Goal: Navigation & Orientation: Find specific page/section

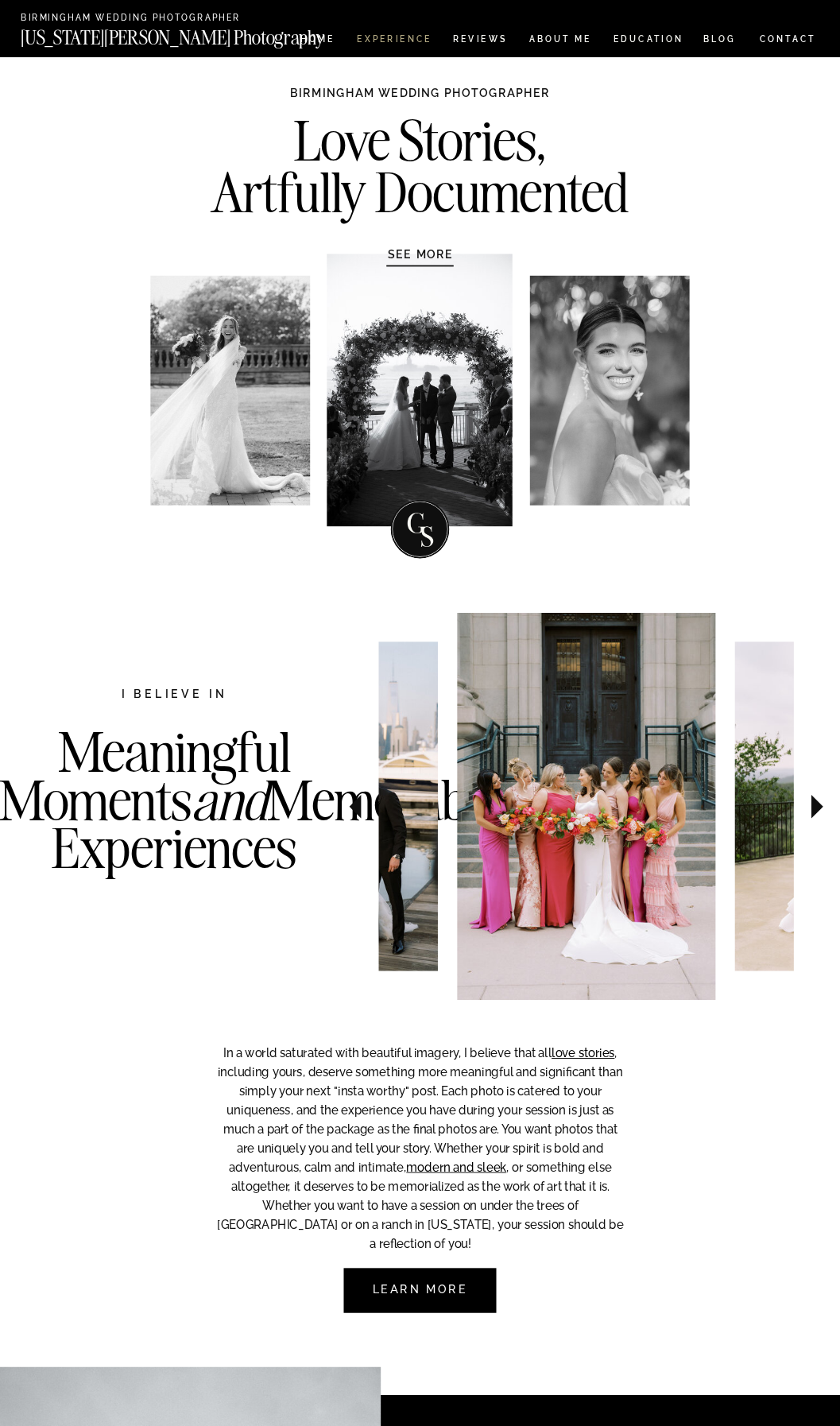
click at [383, 40] on nav "Experience" at bounding box center [394, 41] width 73 height 12
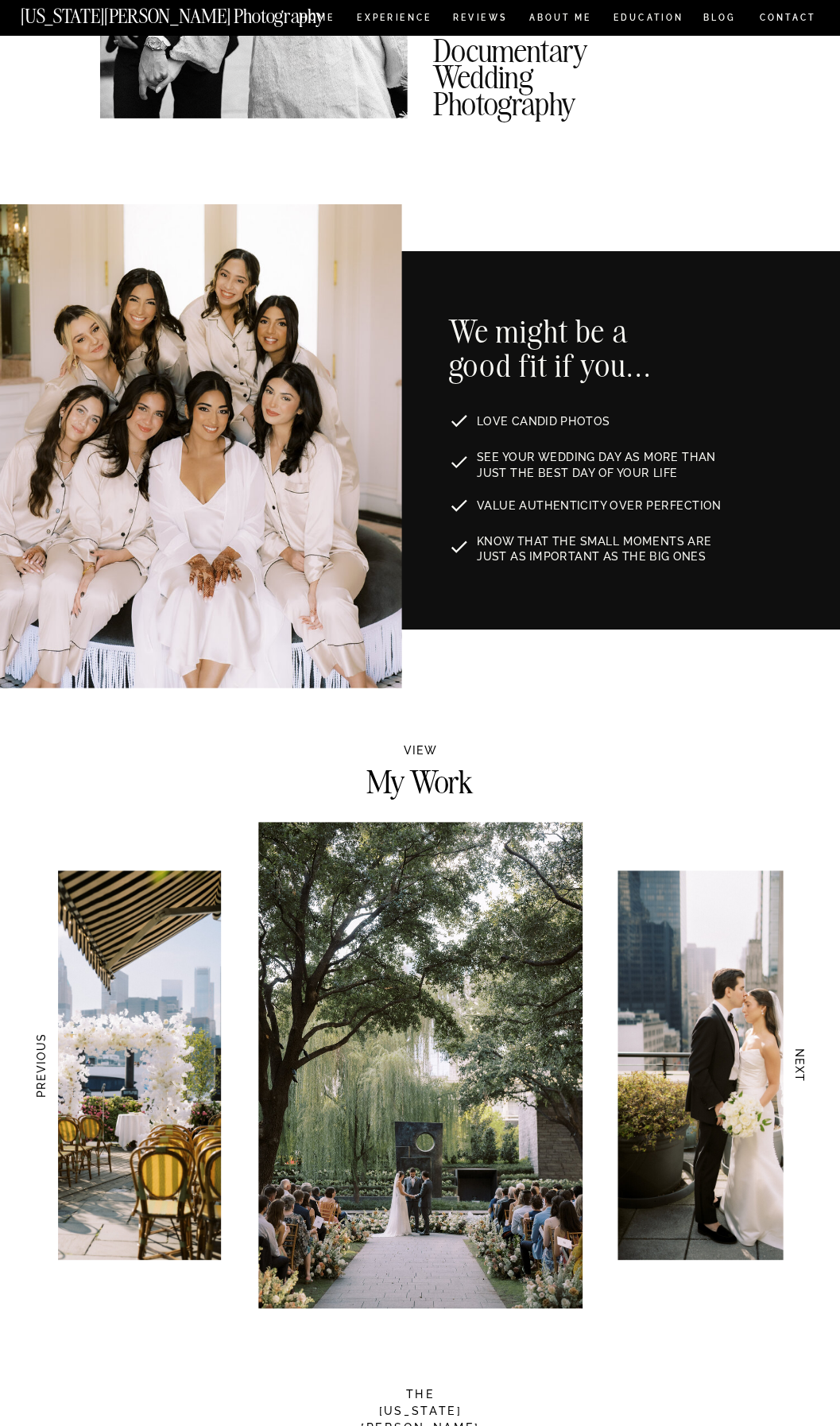
scroll to position [874, 0]
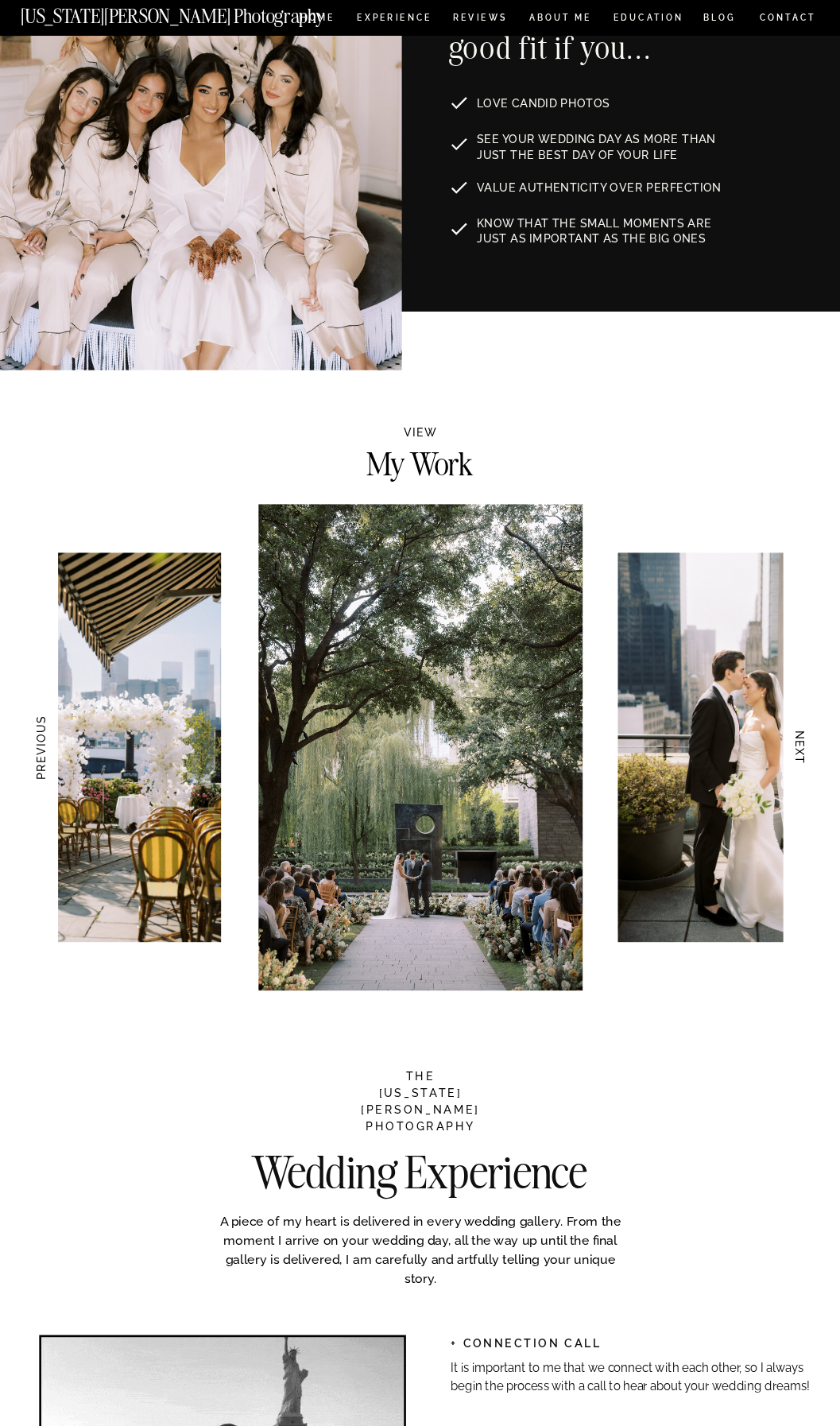
click at [796, 753] on h3 "NEXT" at bounding box center [801, 747] width 15 height 88
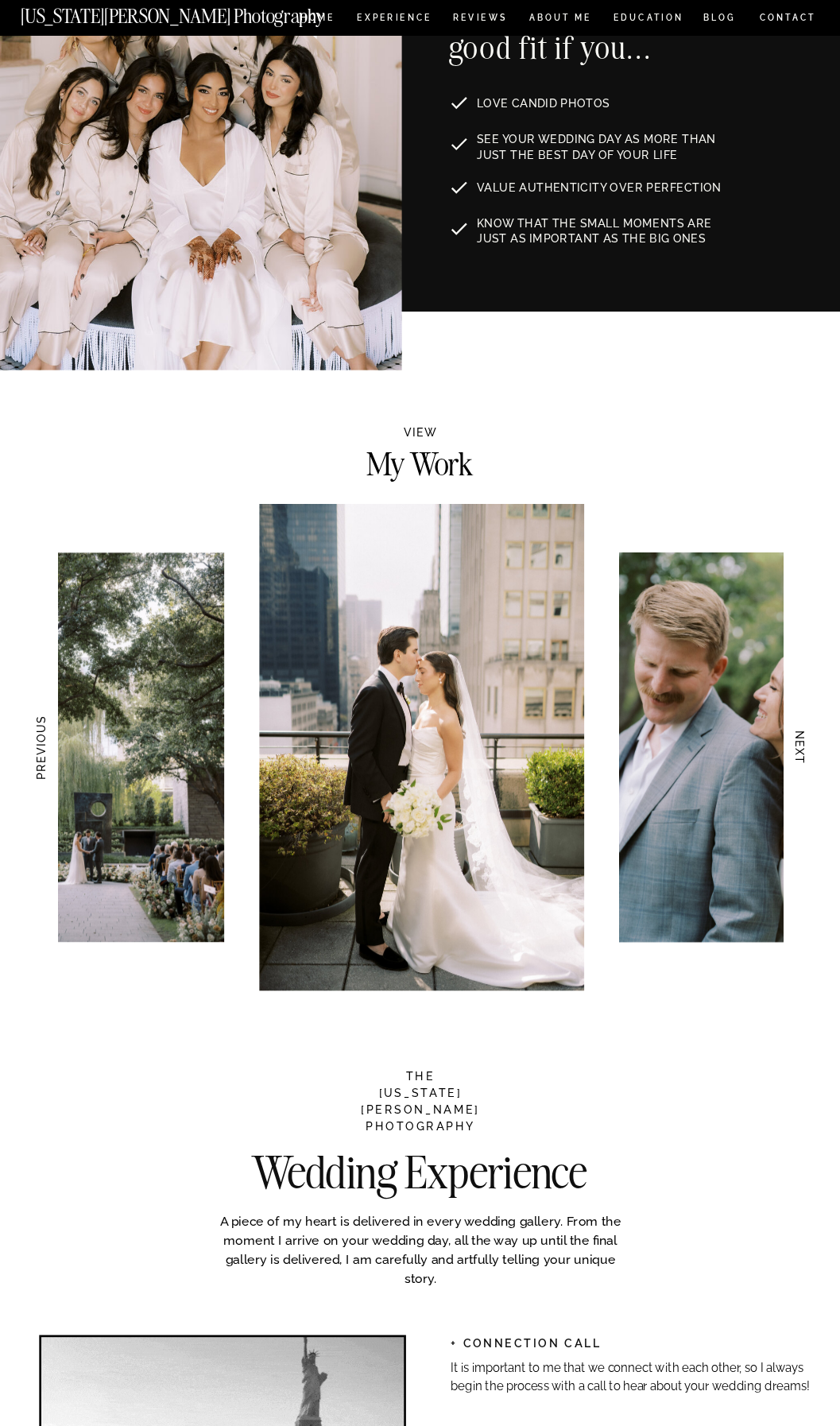
click at [796, 753] on h3 "NEXT" at bounding box center [801, 747] width 15 height 88
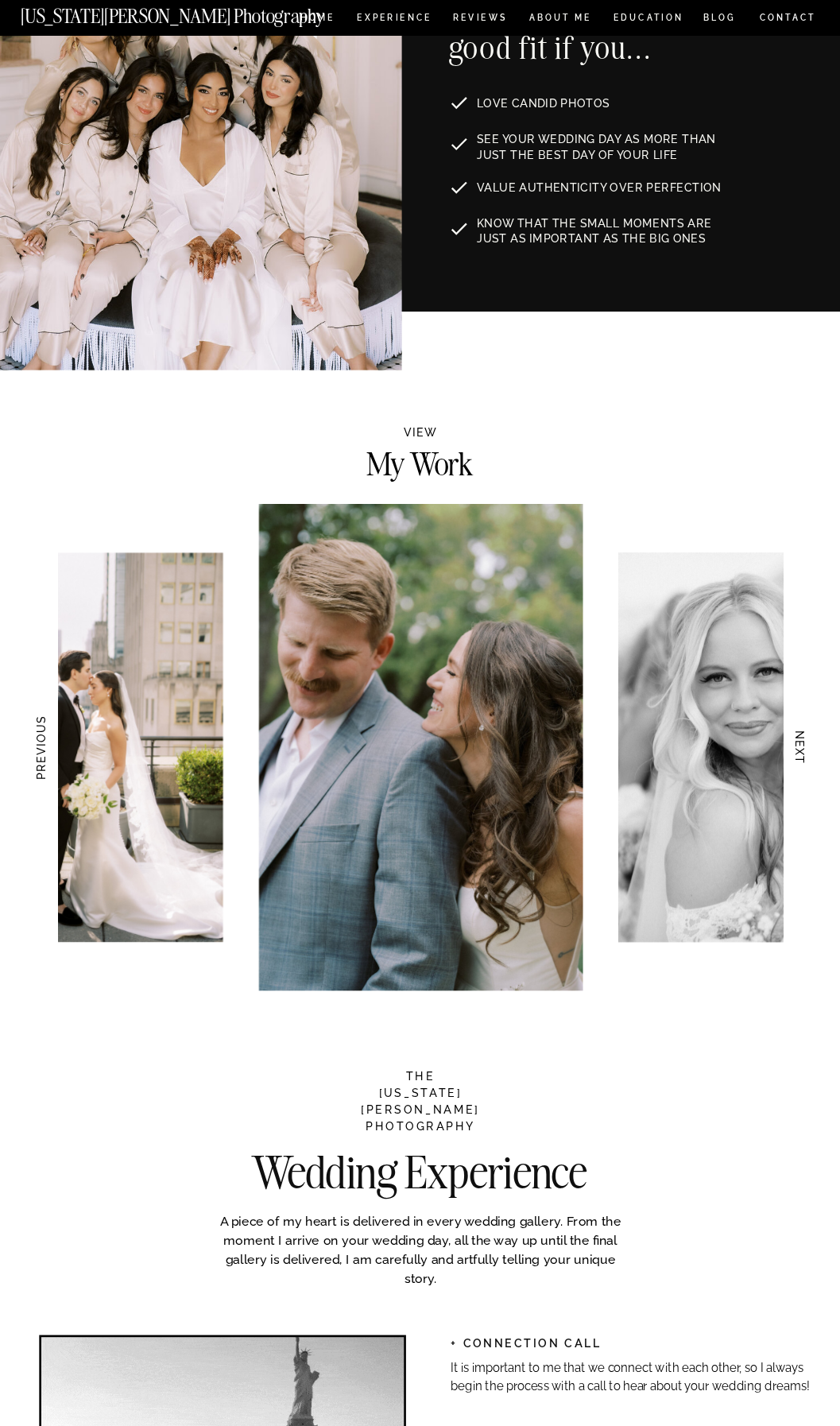
click at [796, 753] on h3 "NEXT" at bounding box center [801, 747] width 15 height 88
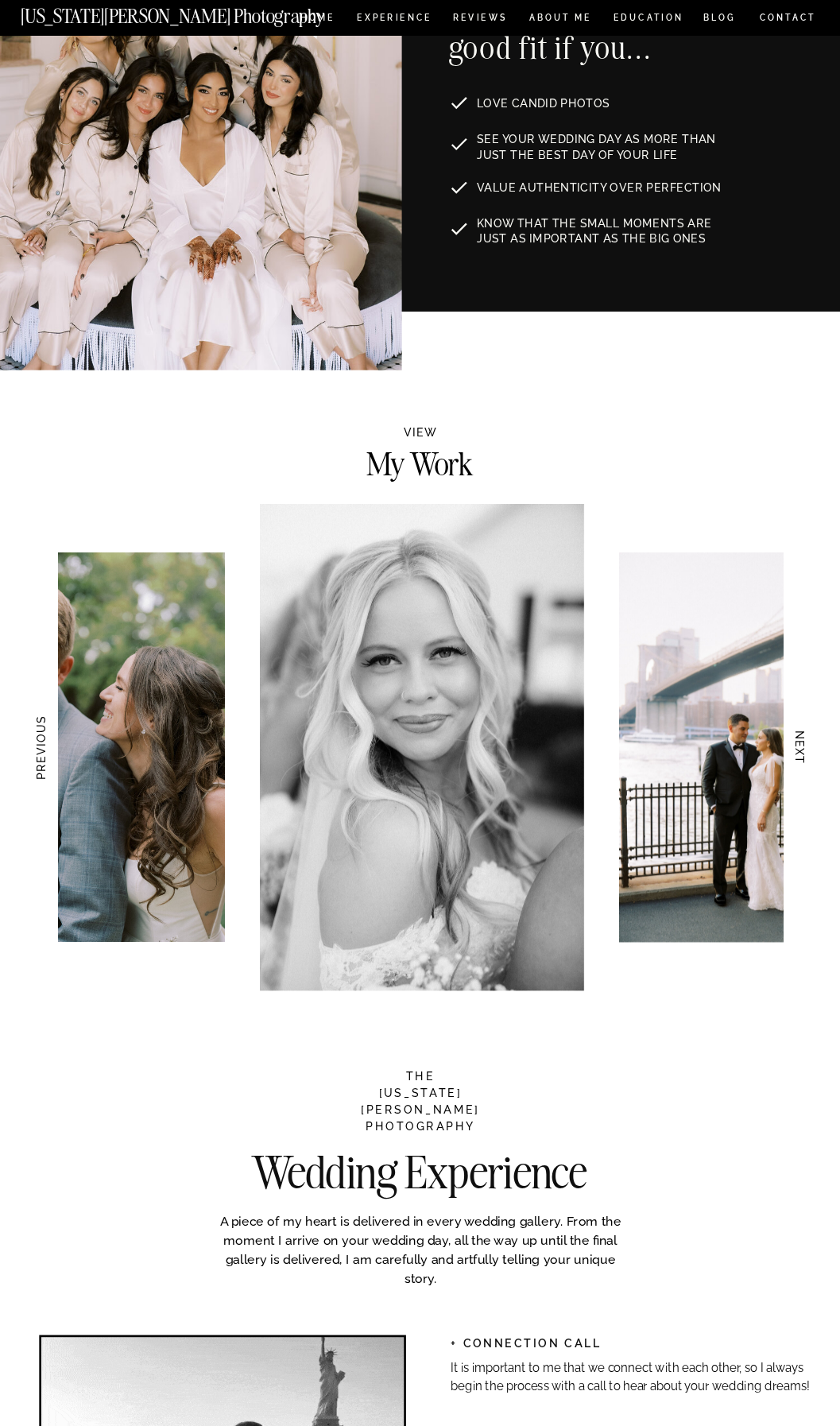
click at [796, 753] on h3 "NEXT" at bounding box center [801, 747] width 15 height 88
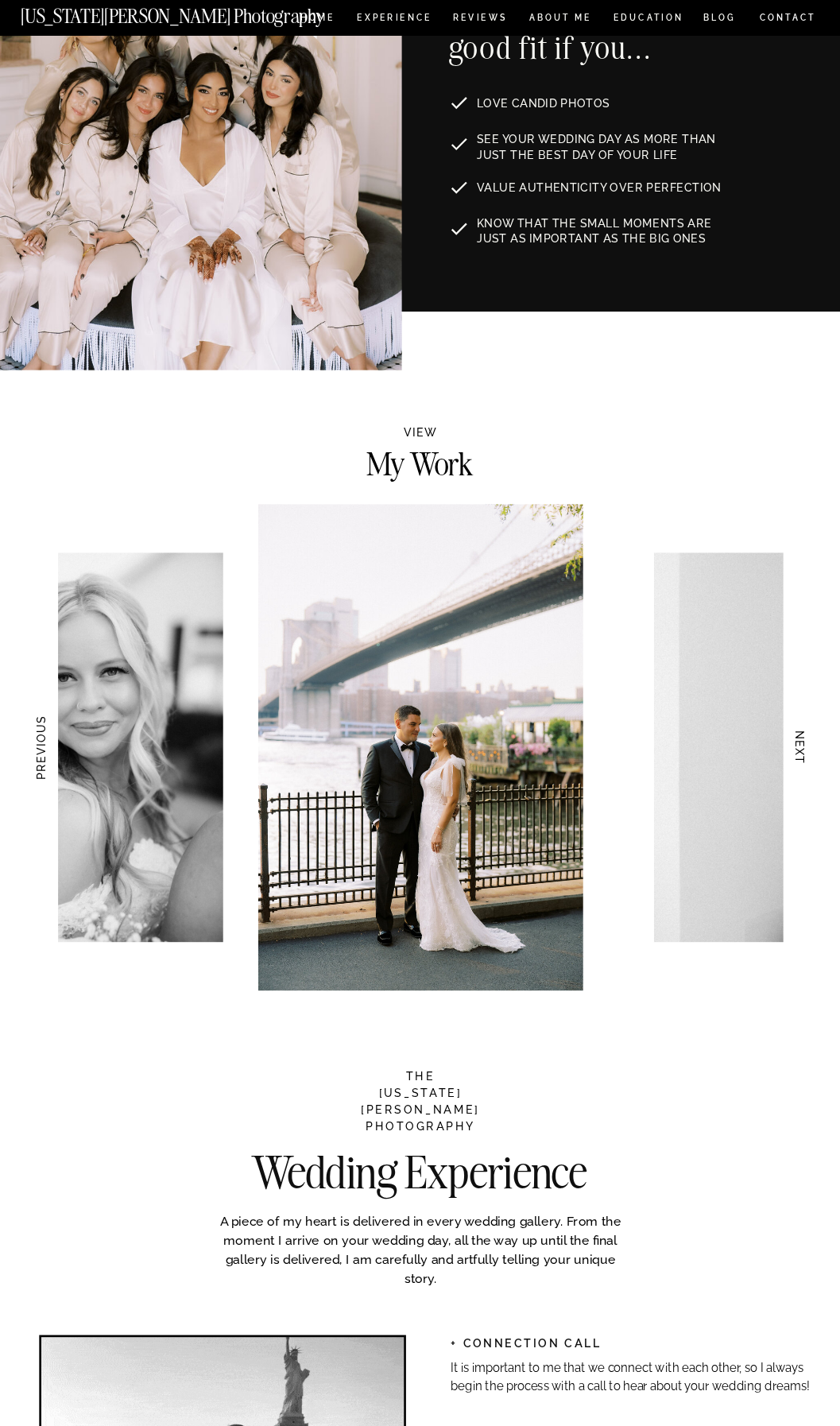
click at [796, 753] on h3 "NEXT" at bounding box center [801, 747] width 15 height 88
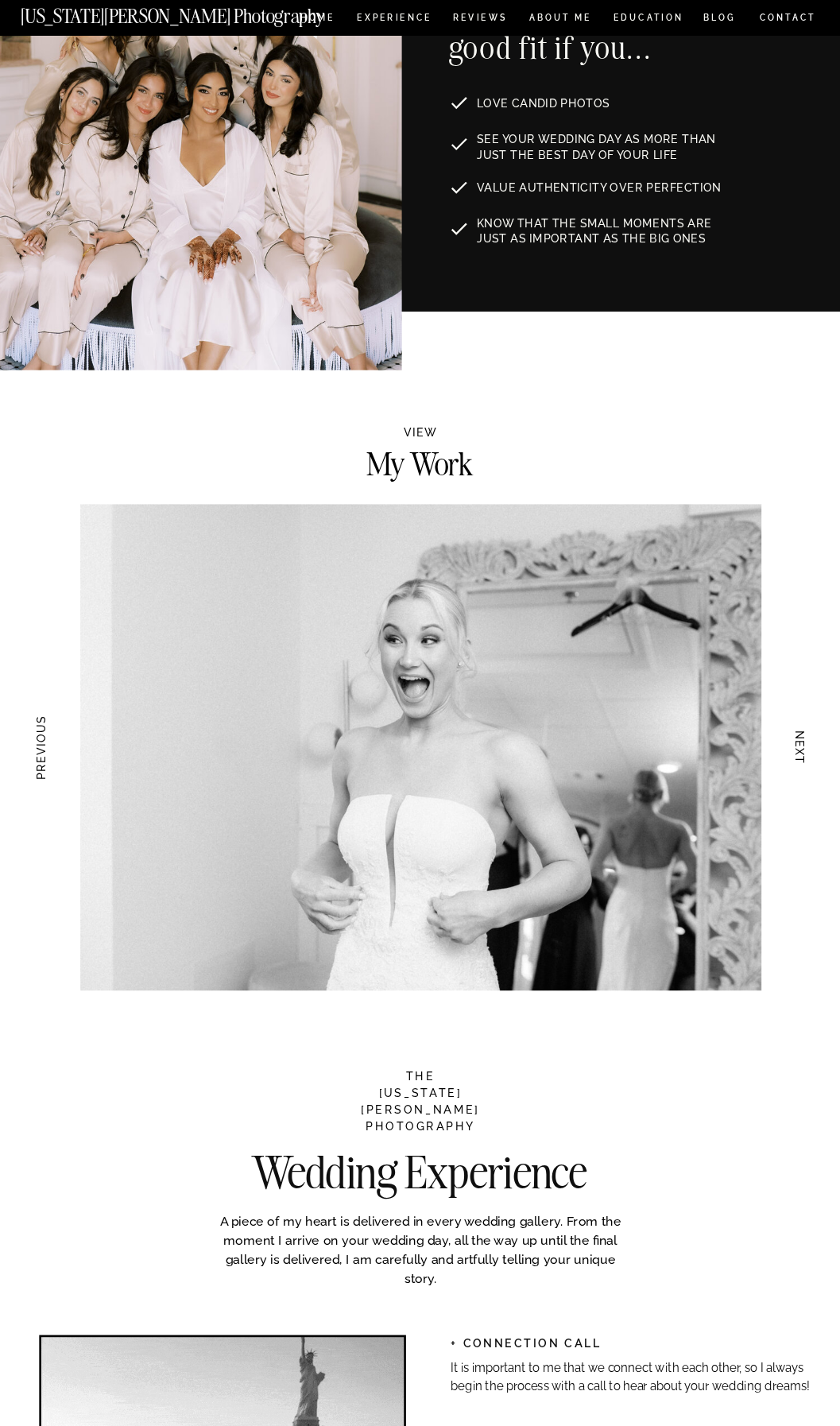
click at [796, 753] on h3 "NEXT" at bounding box center [801, 747] width 15 height 88
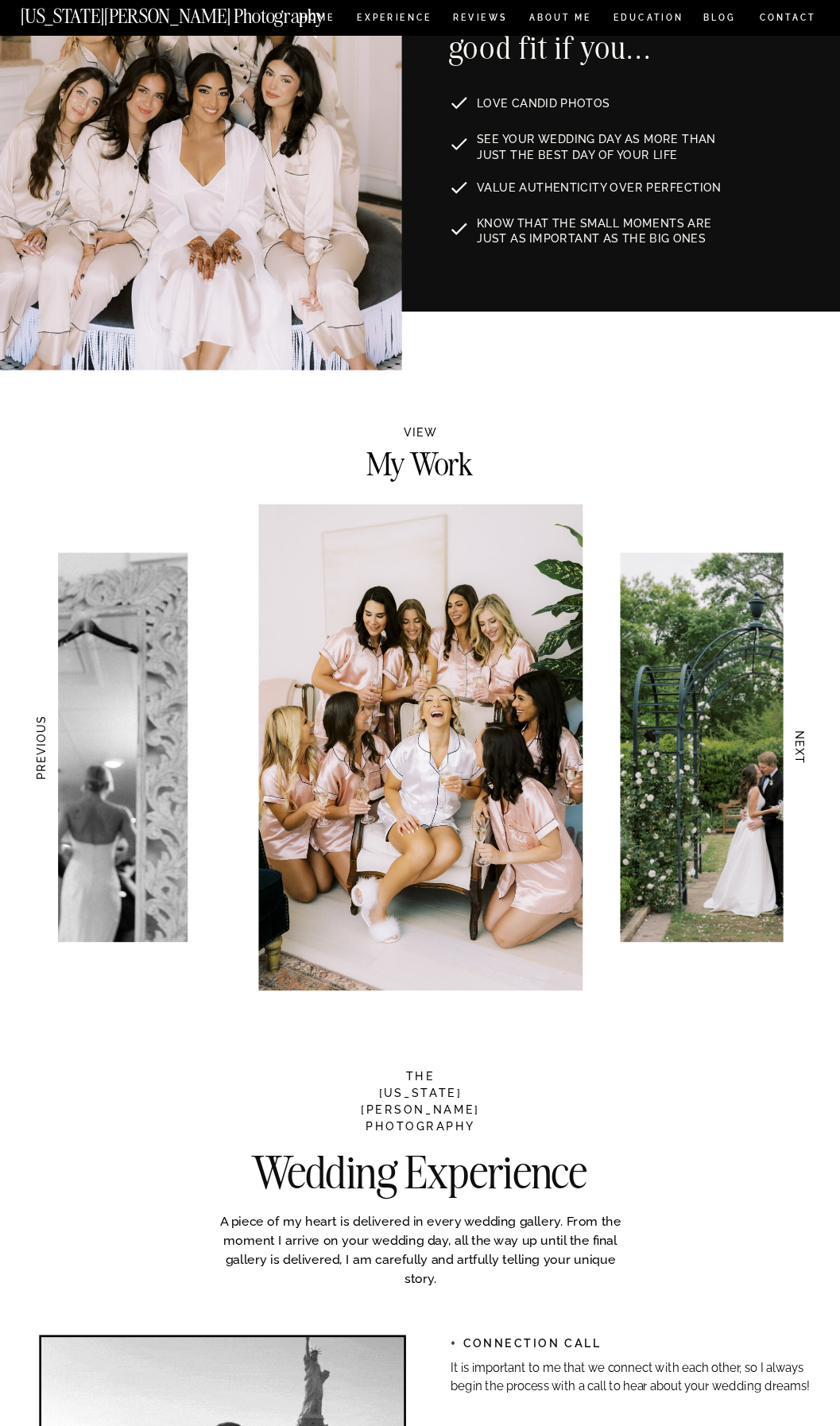
click at [796, 753] on h3 "NEXT" at bounding box center [801, 747] width 15 height 88
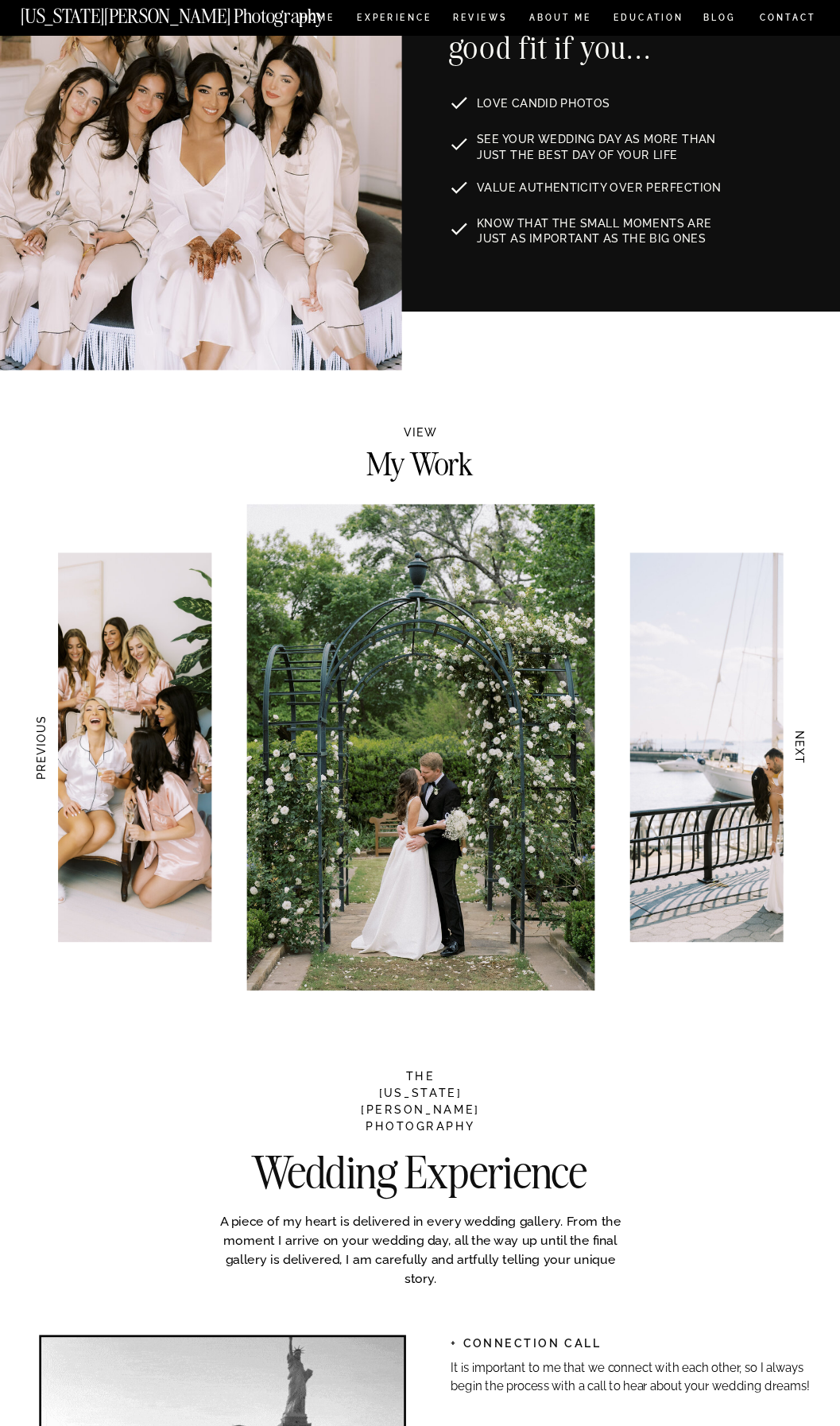
click at [796, 753] on h3 "NEXT" at bounding box center [801, 747] width 15 height 88
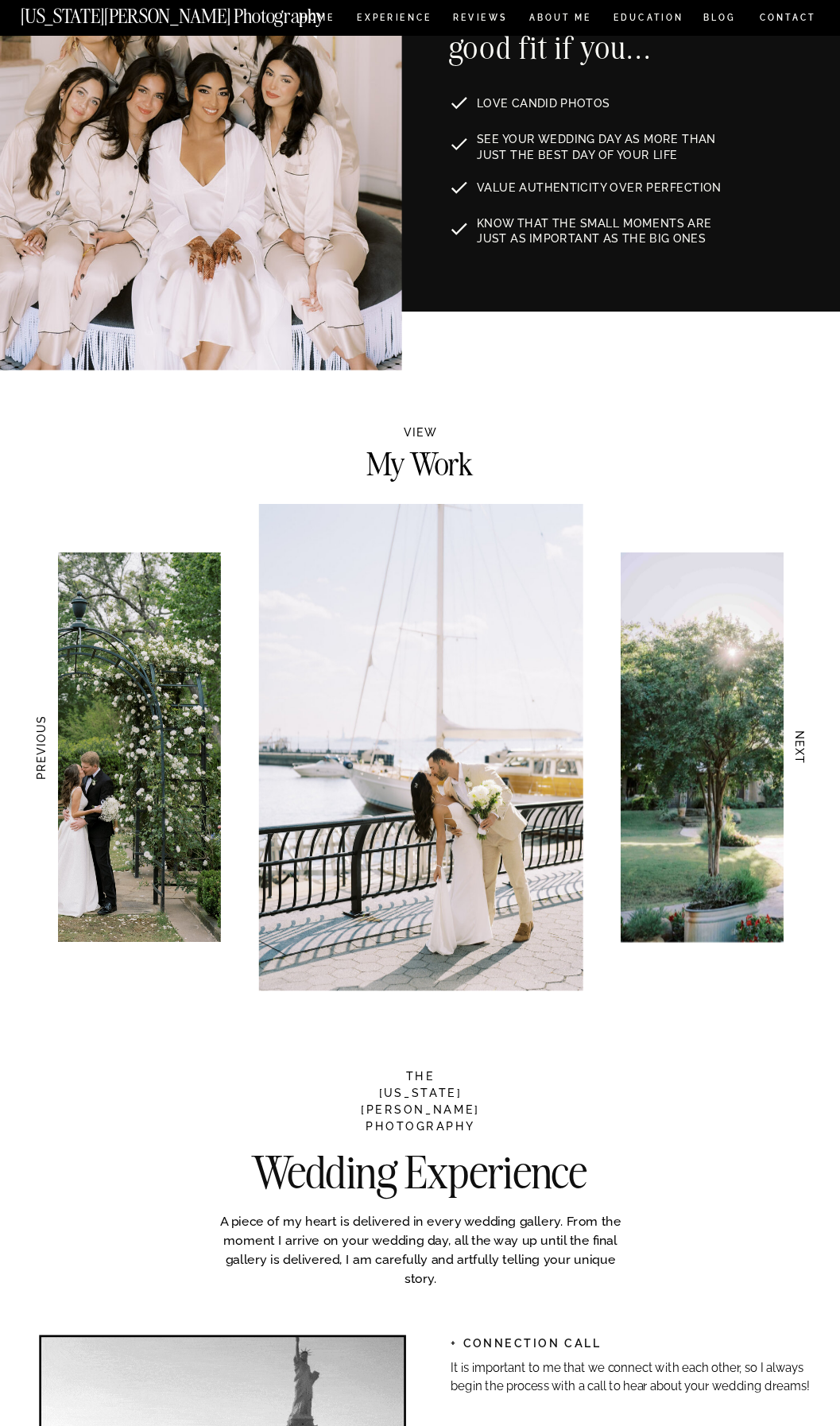
click at [796, 753] on h3 "NEXT" at bounding box center [801, 747] width 15 height 88
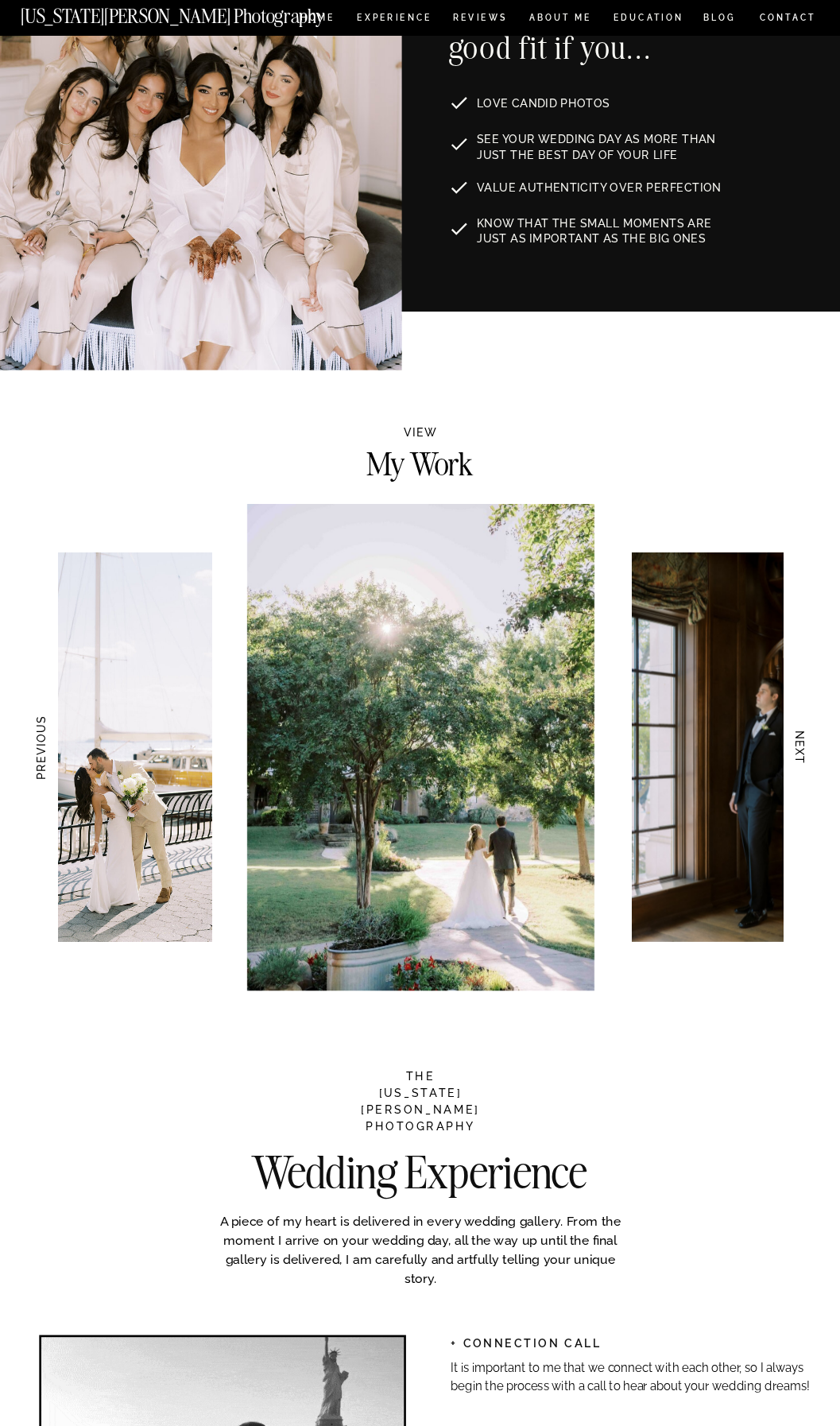
click at [796, 753] on h3 "NEXT" at bounding box center [801, 747] width 15 height 88
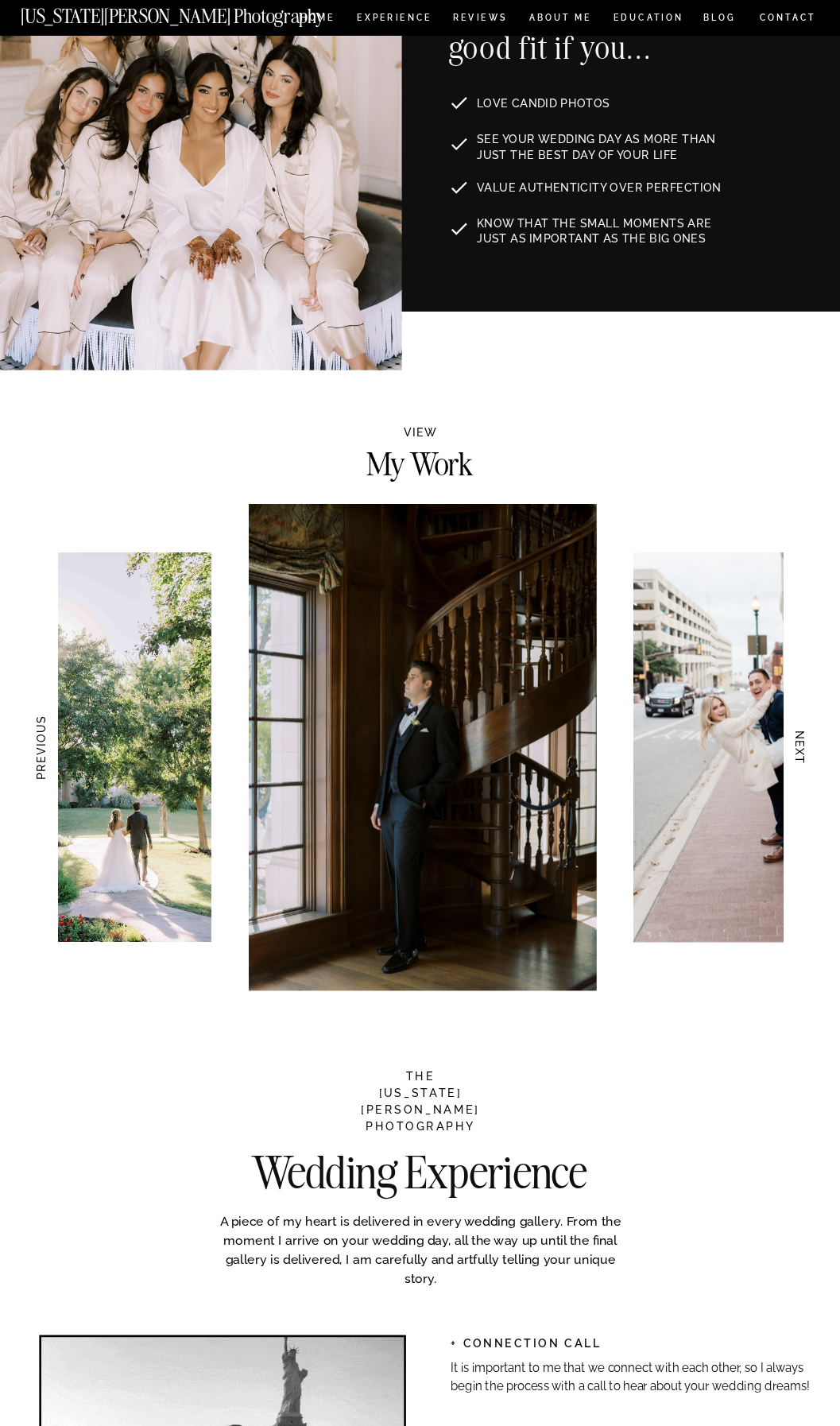
click at [796, 753] on h3 "NEXT" at bounding box center [801, 747] width 15 height 88
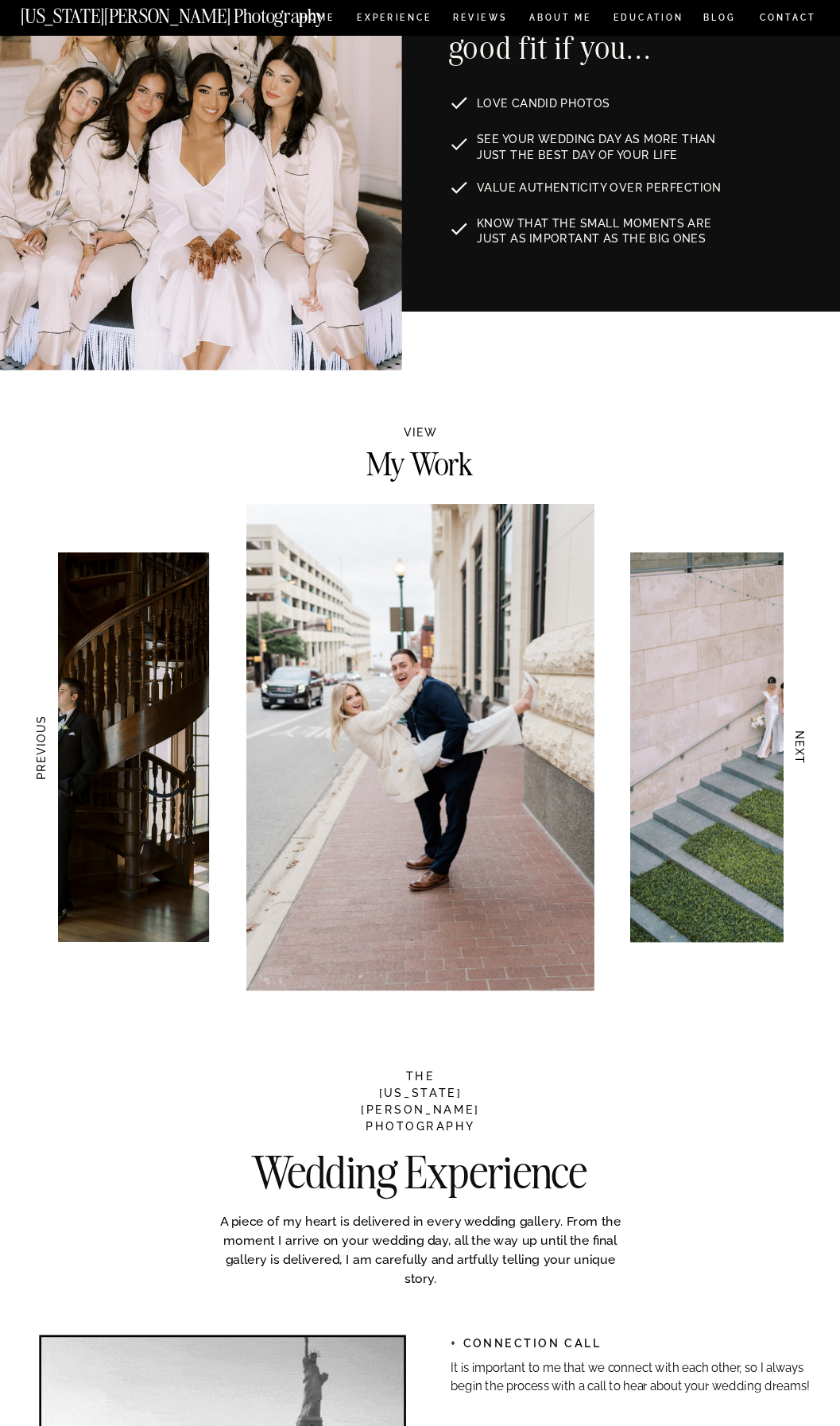
click at [796, 753] on h3 "NEXT" at bounding box center [801, 747] width 15 height 88
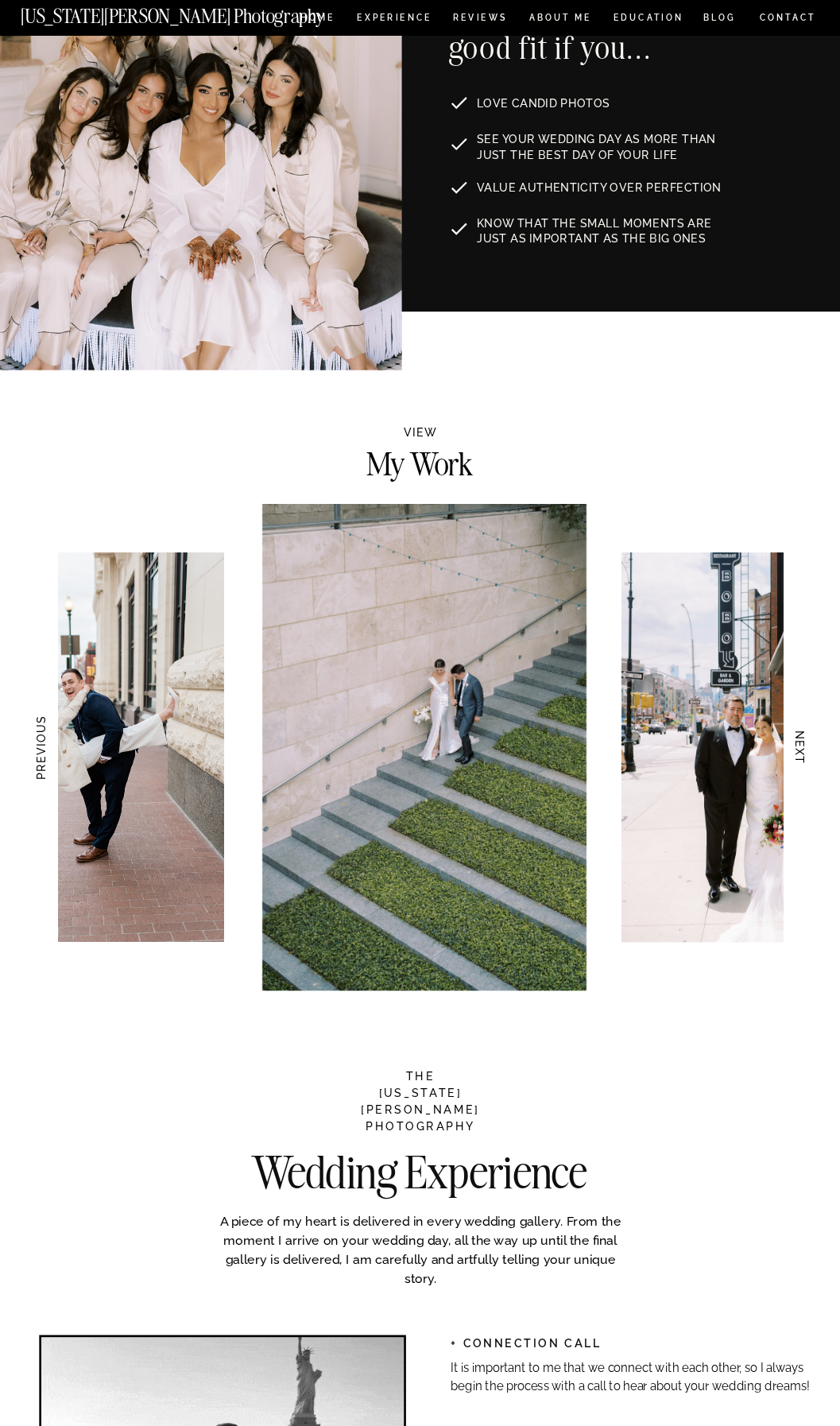
click at [796, 753] on h3 "NEXT" at bounding box center [801, 747] width 15 height 88
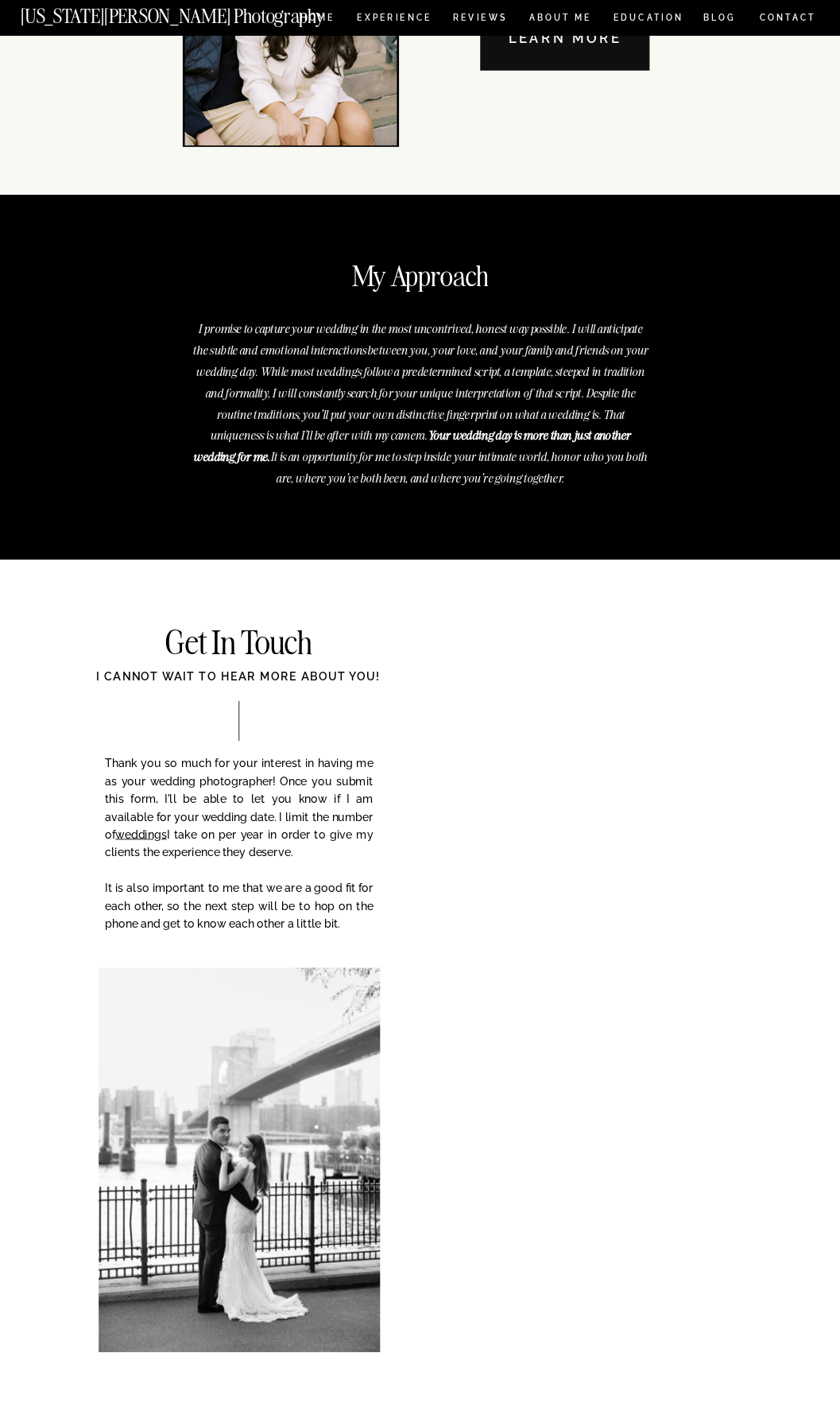
scroll to position [5008, 0]
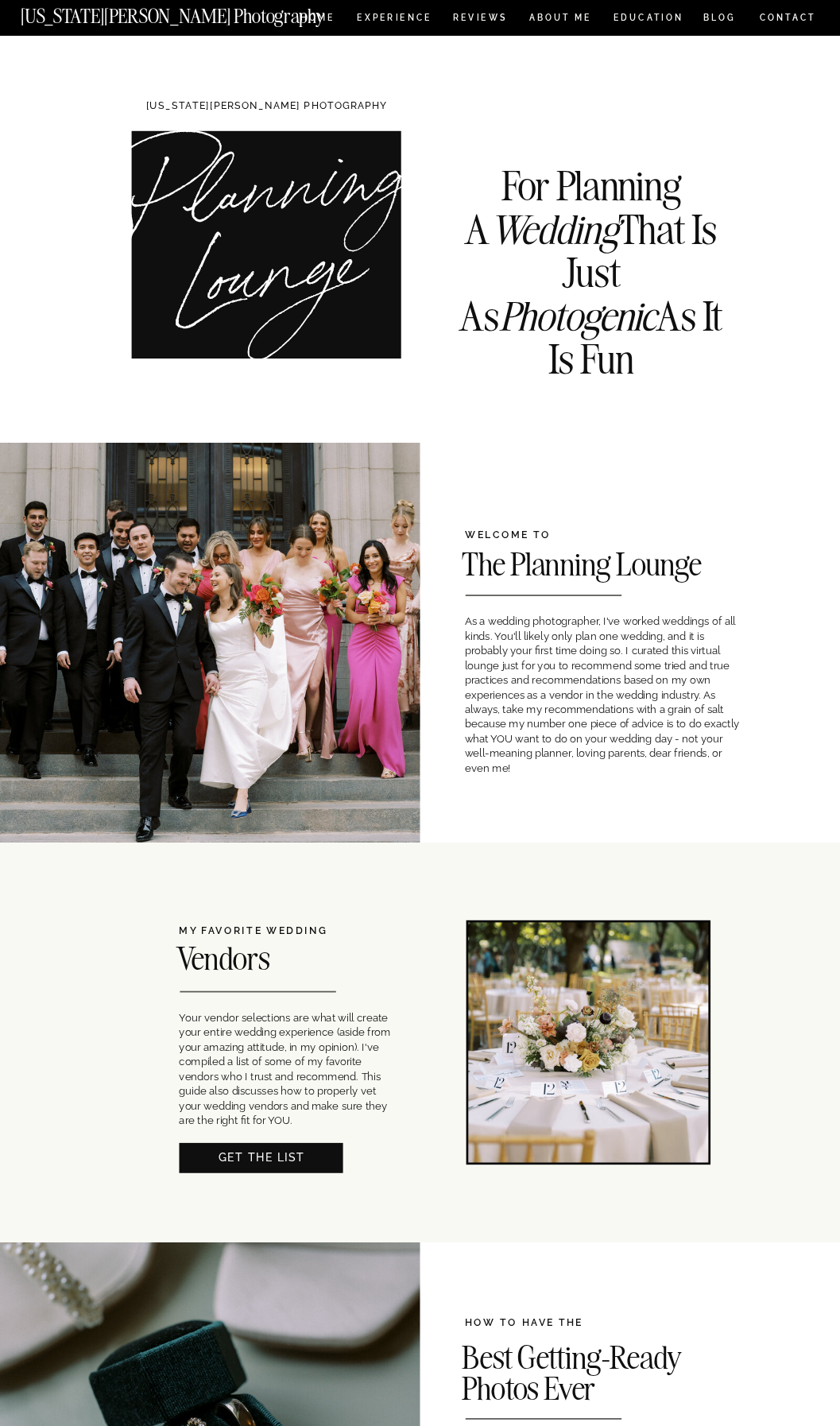
click at [261, 1170] on div at bounding box center [260, 1157] width 164 height 30
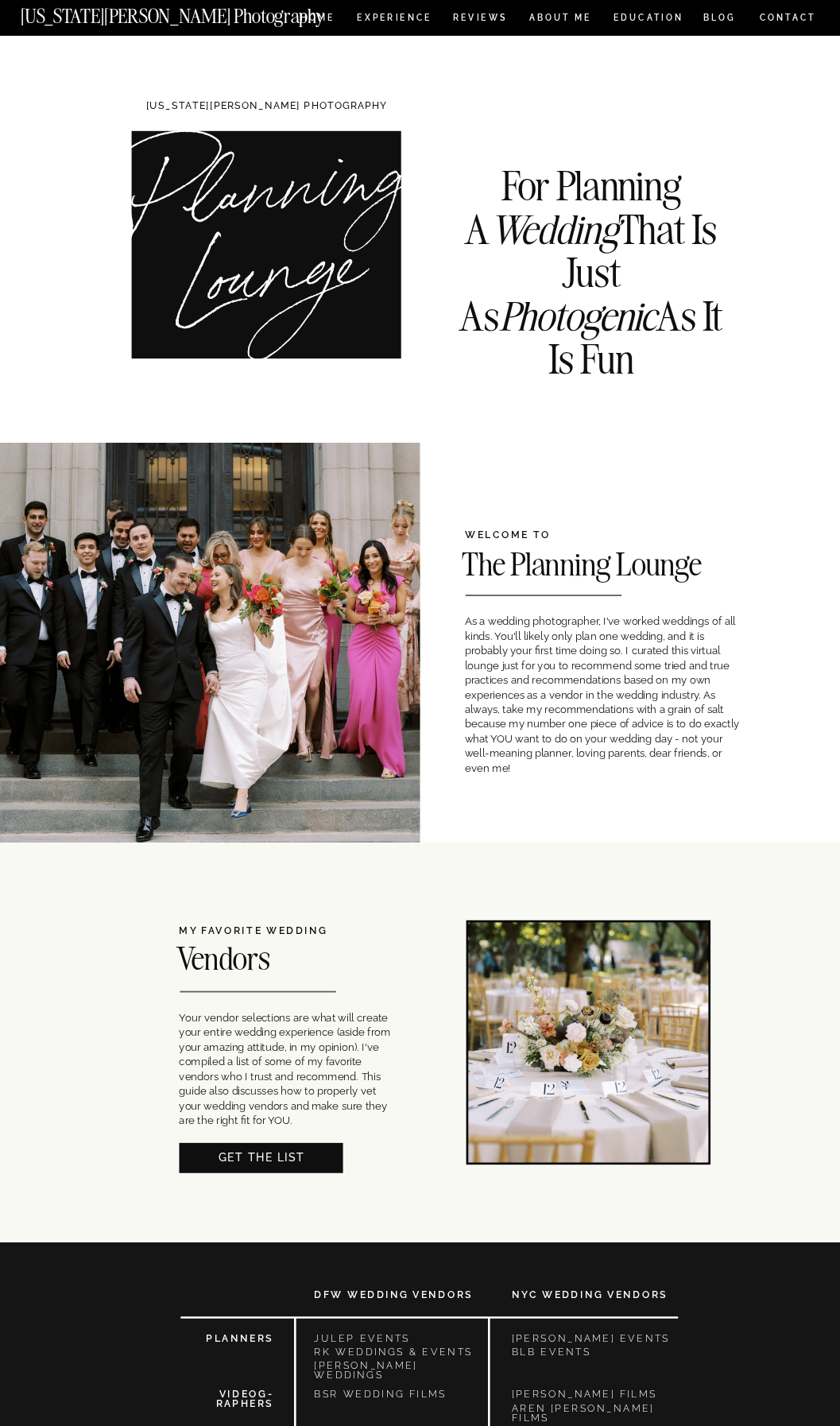
click at [788, 18] on nav "CONTACT" at bounding box center [788, 17] width 58 height 15
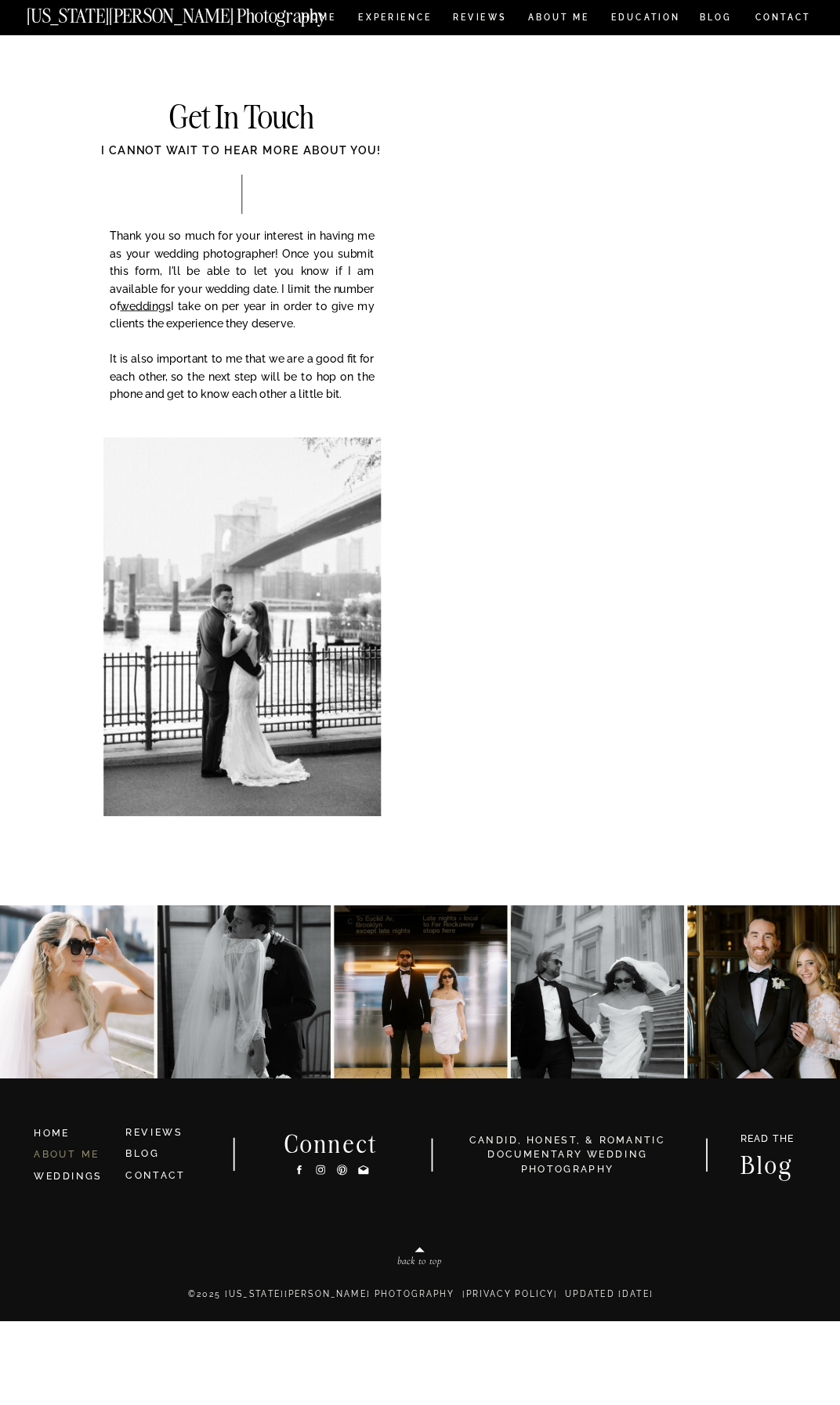
click at [71, 1151] on link "ABOUT ME" at bounding box center [66, 1155] width 65 height 11
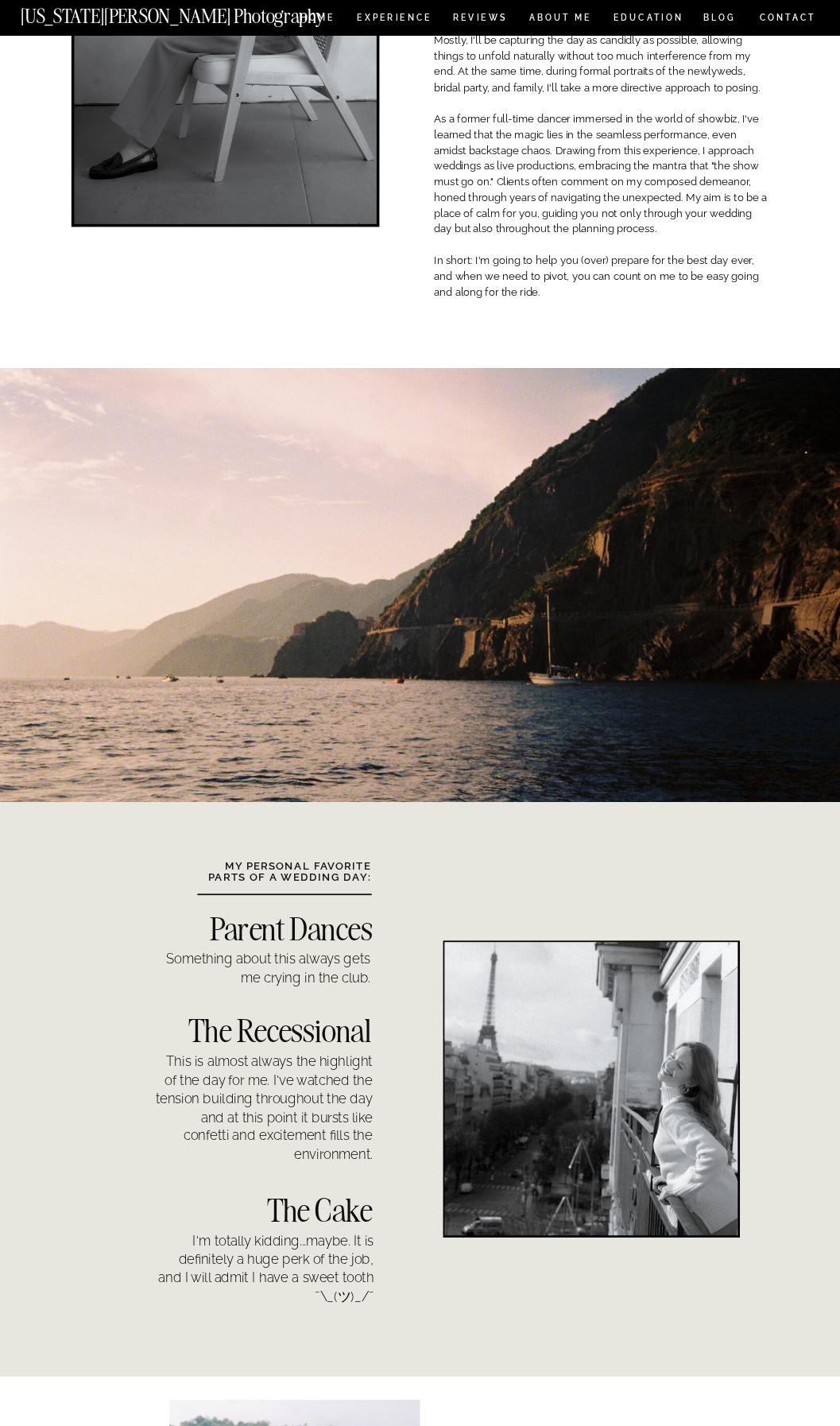
scroll to position [203, 0]
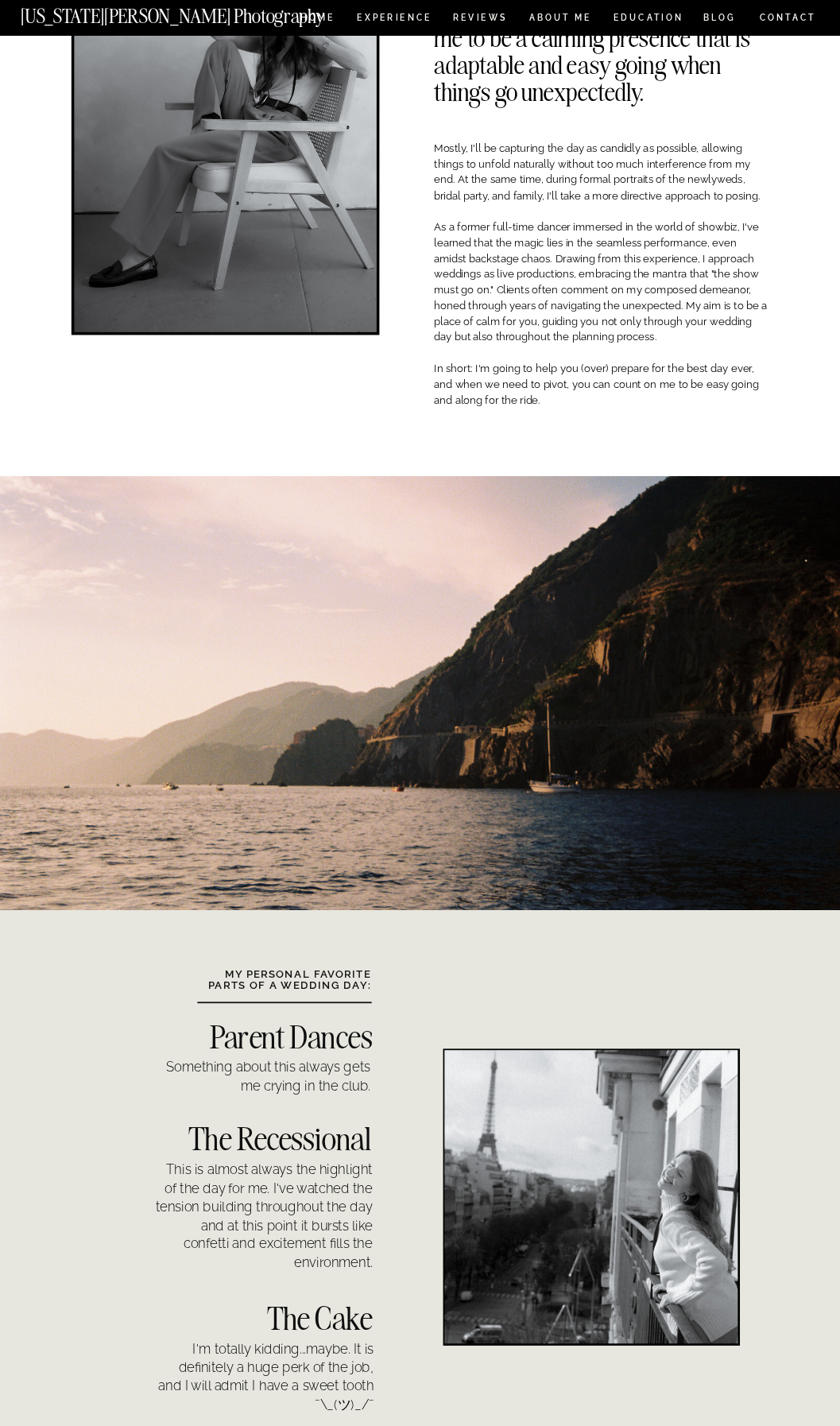
click at [327, 15] on nav "[US_STATE][PERSON_NAME] Photography" at bounding box center [196, 13] width 351 height 12
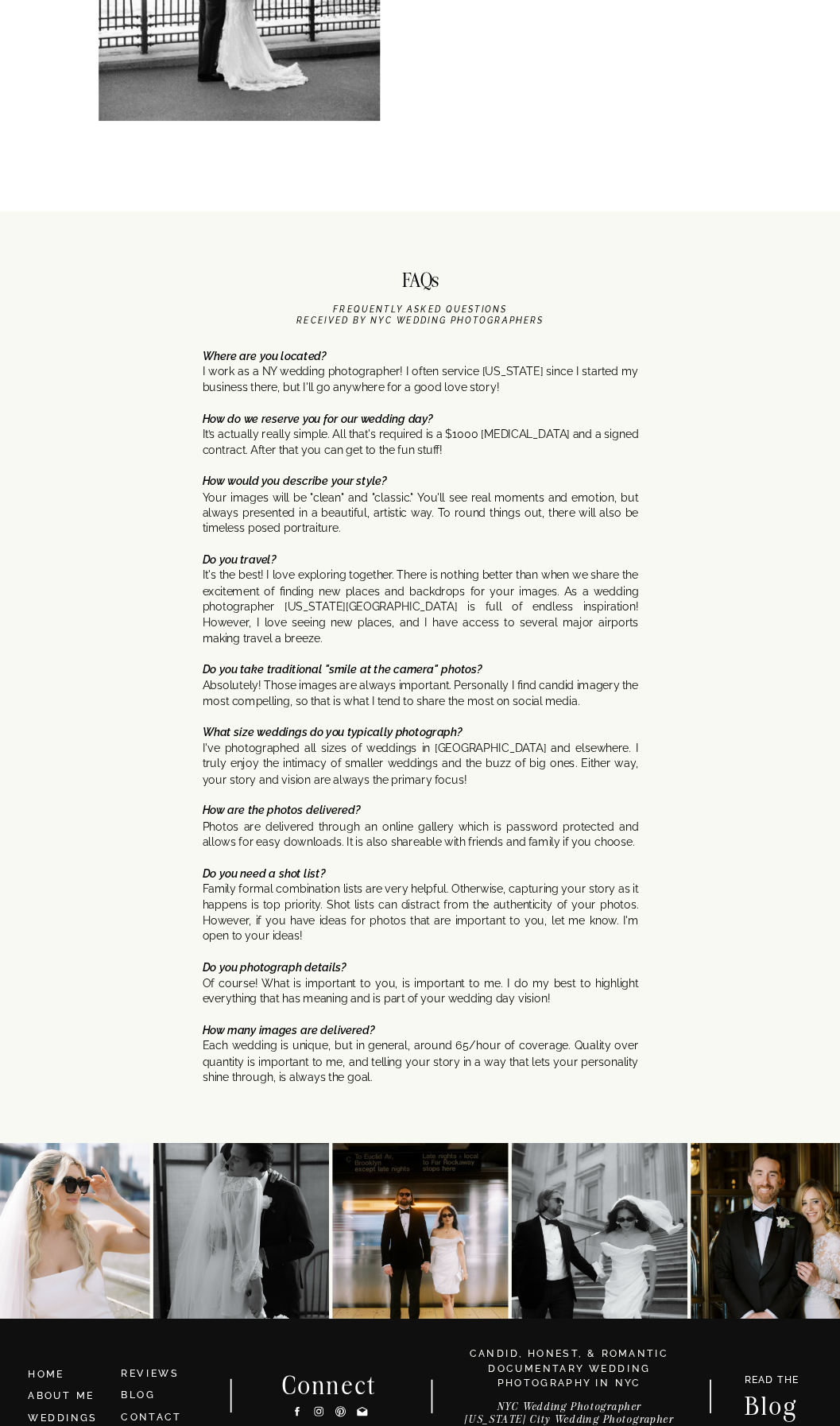
scroll to position [6658, 0]
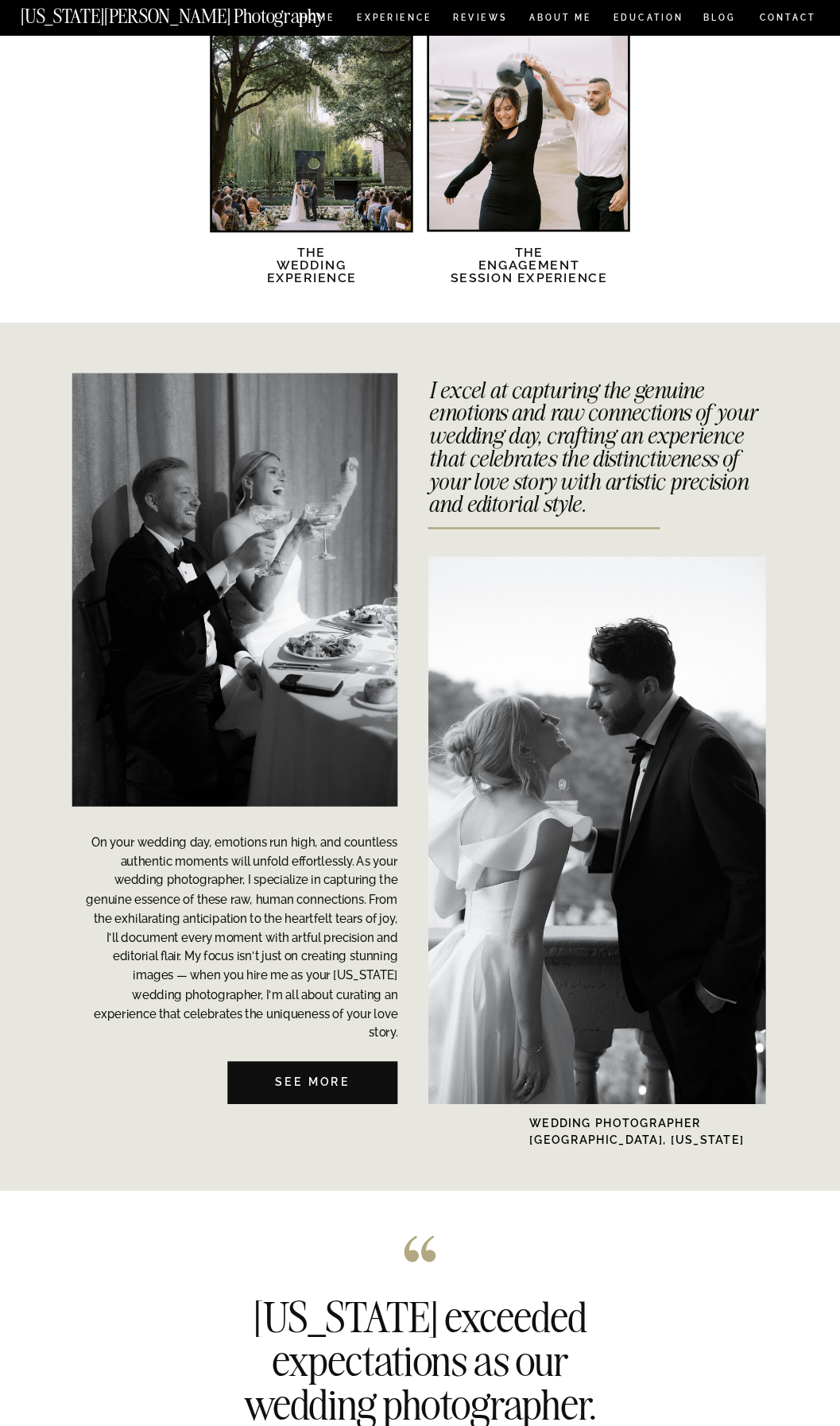
scroll to position [3101, 0]
